Goal: Information Seeking & Learning: Learn about a topic

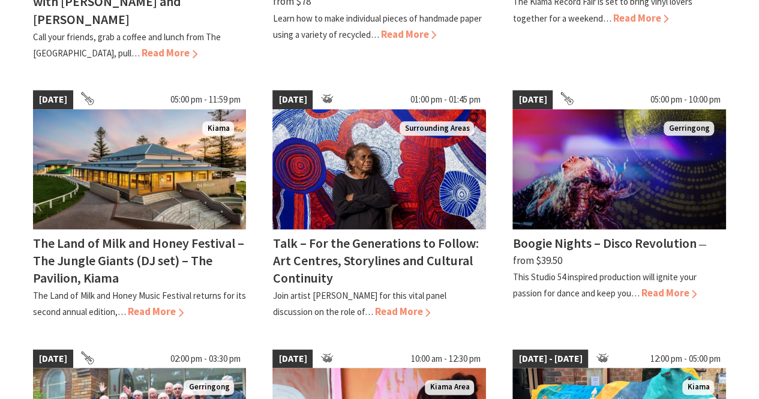
scroll to position [541, 0]
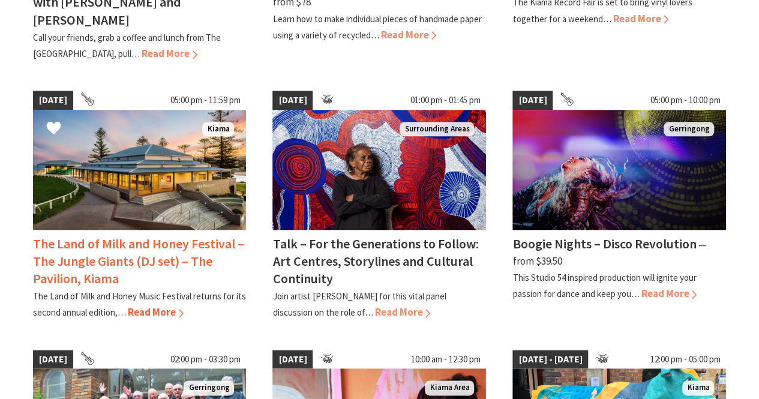
click at [148, 305] on span "Read More" at bounding box center [156, 311] width 56 height 13
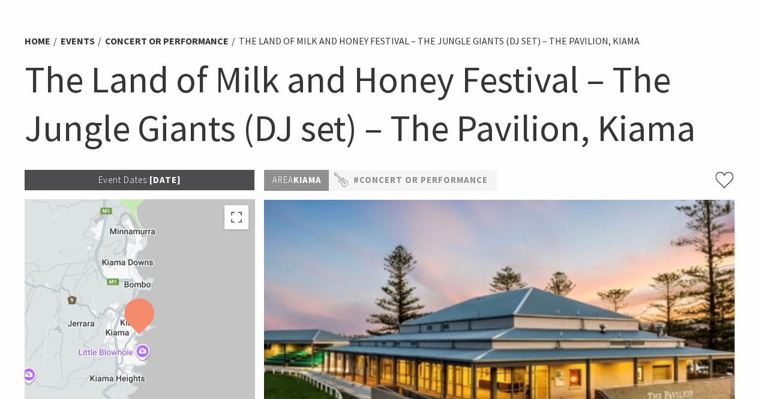
scroll to position [67, 0]
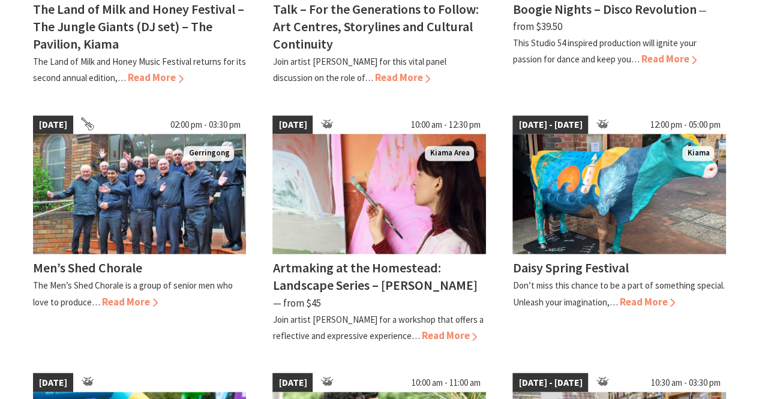
scroll to position [776, 0]
